Goal: Find specific page/section: Find specific page/section

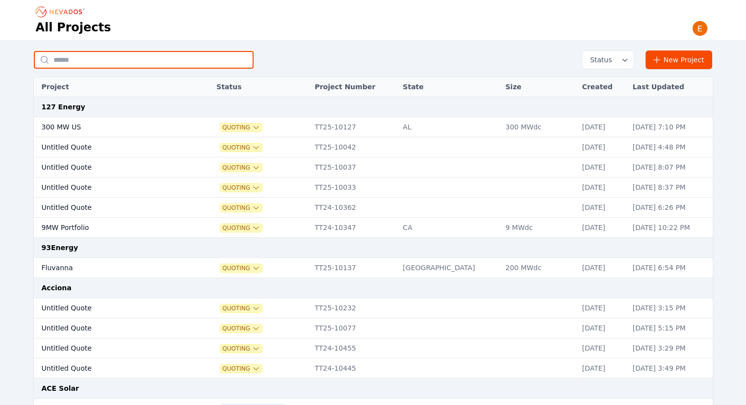
click at [156, 58] on input "text" at bounding box center [144, 60] width 220 height 18
type input "******"
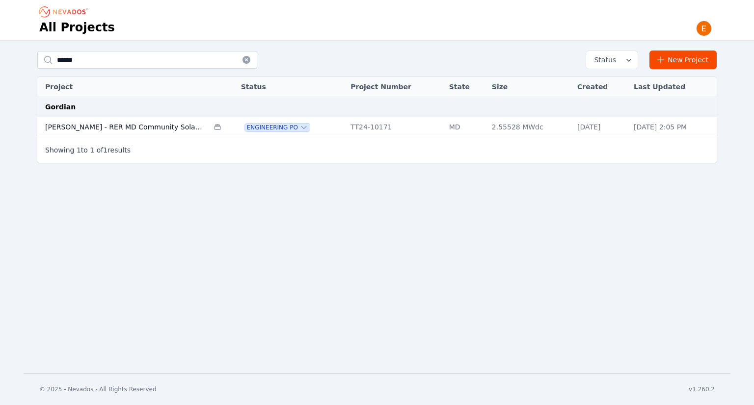
click at [140, 128] on td "[PERSON_NAME] - RER MD Community Solar 57" at bounding box center [122, 127] width 171 height 20
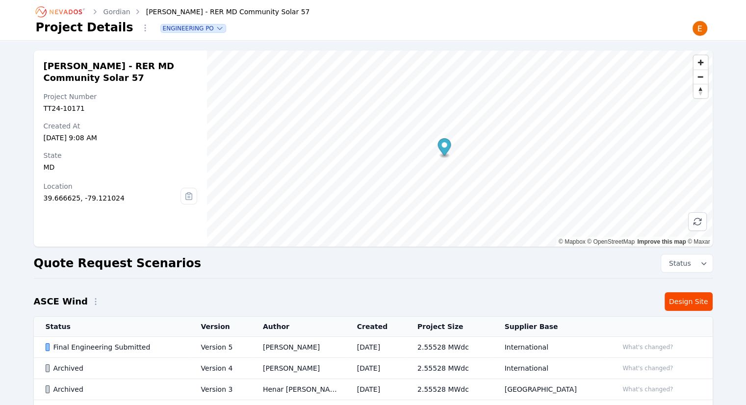
click at [338, 348] on td "[PERSON_NAME]" at bounding box center [298, 347] width 94 height 21
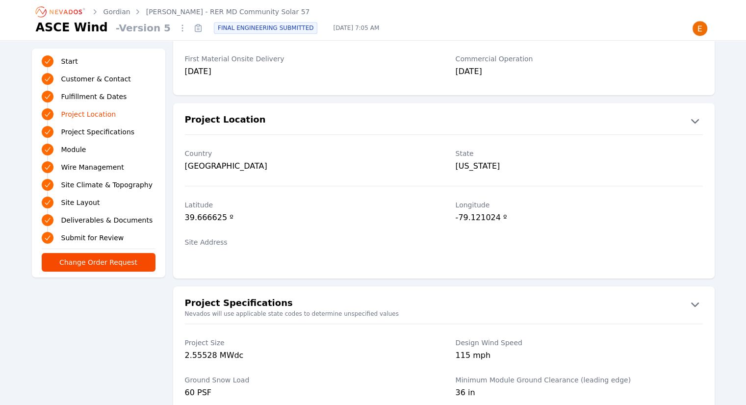
scroll to position [343, 0]
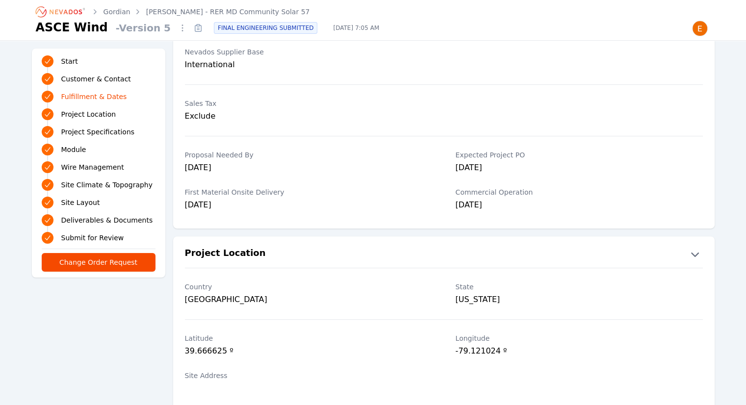
click at [209, 8] on link "[PERSON_NAME] - RER MD Community Solar 57" at bounding box center [228, 12] width 164 height 10
